Goal: Check status: Check status

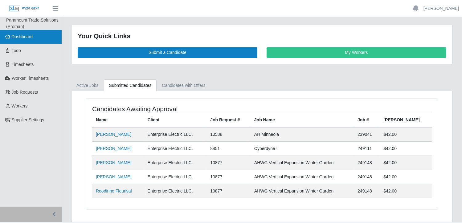
click at [26, 38] on span "Dashboard" at bounding box center [22, 36] width 21 height 5
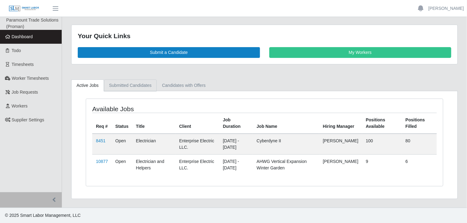
click at [135, 84] on link "Submitted Candidates" at bounding box center [130, 86] width 53 height 12
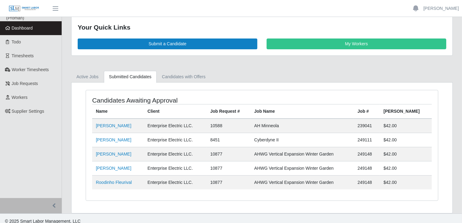
scroll to position [13, 0]
